Goal: Task Accomplishment & Management: Use online tool/utility

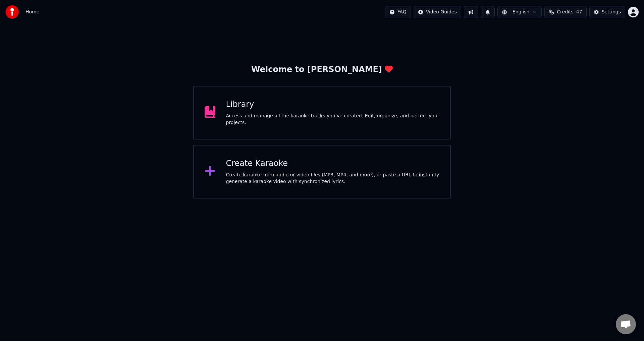
click at [258, 168] on div "Create Karaoke" at bounding box center [333, 163] width 214 height 11
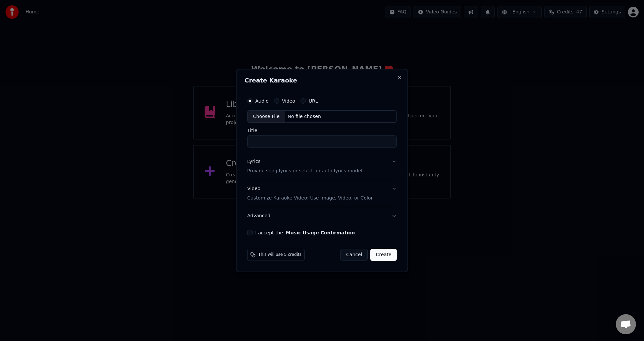
click at [268, 115] on div "Choose File" at bounding box center [267, 117] width 38 height 12
drag, startPoint x: 350, startPoint y: 140, endPoint x: 307, endPoint y: 140, distance: 42.6
click at [307, 140] on input "**********" at bounding box center [322, 142] width 152 height 12
type input "**********"
click at [343, 170] on p "Provide song lyrics or select an auto lyrics model" at bounding box center [303, 171] width 115 height 7
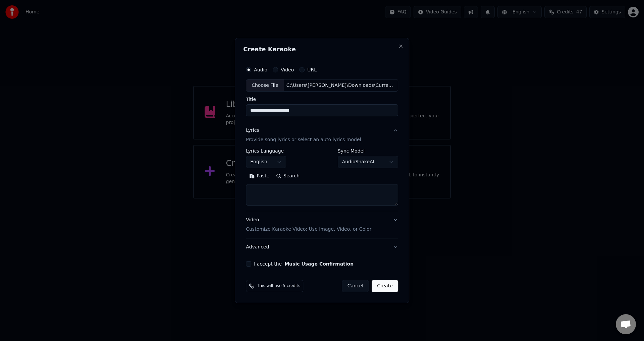
click at [288, 173] on button "Search" at bounding box center [288, 176] width 30 height 11
type textarea "**********"
click at [312, 178] on button "Expand" at bounding box center [319, 176] width 32 height 11
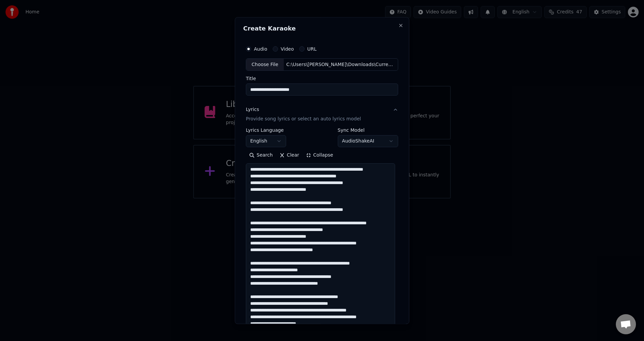
scroll to position [1, 0]
click at [313, 157] on button "Collapse" at bounding box center [320, 155] width 34 height 11
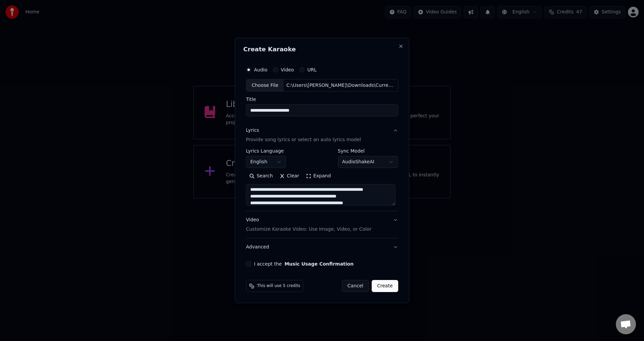
click at [397, 222] on div "**********" at bounding box center [322, 164] width 158 height 209
click at [393, 219] on button "Video Customize Karaoke Video: Use Image, Video, or Color" at bounding box center [322, 225] width 152 height 27
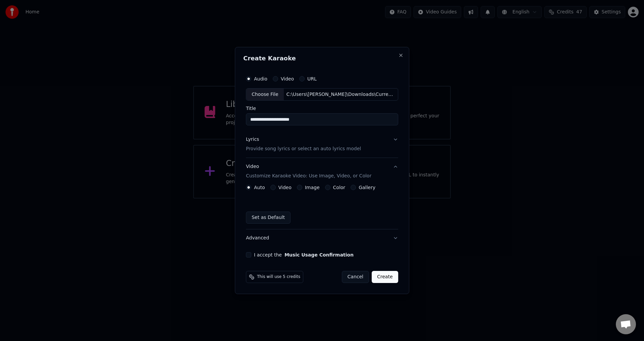
click at [273, 188] on button "Video" at bounding box center [273, 187] width 5 height 5
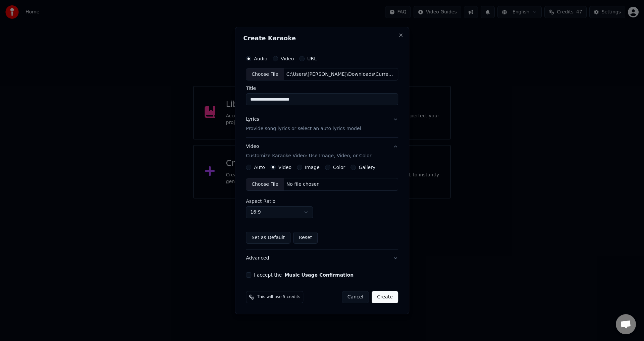
click at [264, 180] on div "Choose File" at bounding box center [265, 185] width 38 height 12
click at [253, 277] on div "I accept the Music Usage Confirmation" at bounding box center [322, 275] width 152 height 5
click at [251, 276] on button "I accept the Music Usage Confirmation" at bounding box center [248, 275] width 5 height 5
click at [390, 296] on button "Create" at bounding box center [385, 297] width 27 height 12
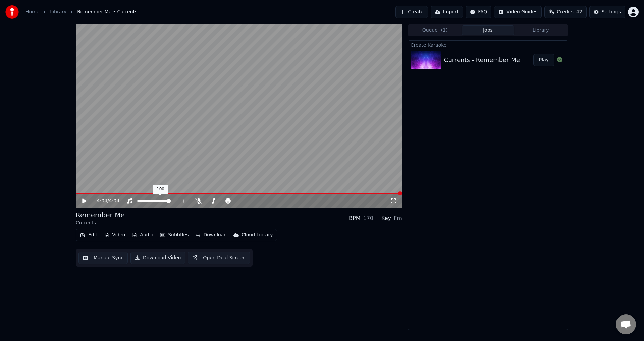
click at [125, 192] on video at bounding box center [239, 116] width 327 height 184
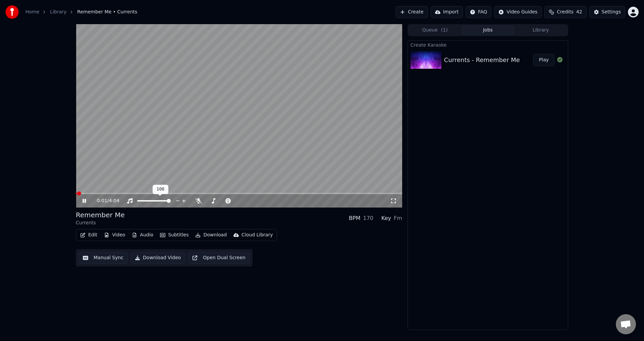
click at [122, 193] on span at bounding box center [239, 193] width 327 height 1
click at [143, 193] on span at bounding box center [239, 193] width 327 height 1
click at [196, 198] on icon at bounding box center [198, 200] width 7 height 5
click at [198, 200] on icon at bounding box center [199, 200] width 4 height 5
click at [81, 201] on div "1:29 / 4:04" at bounding box center [239, 201] width 321 height 7
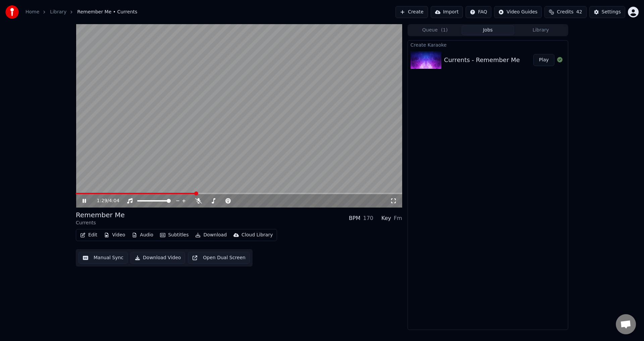
click at [82, 200] on icon at bounding box center [89, 200] width 16 height 5
click at [157, 262] on button "Download Video" at bounding box center [158, 258] width 55 height 12
